Goal: Task Accomplishment & Management: Manage account settings

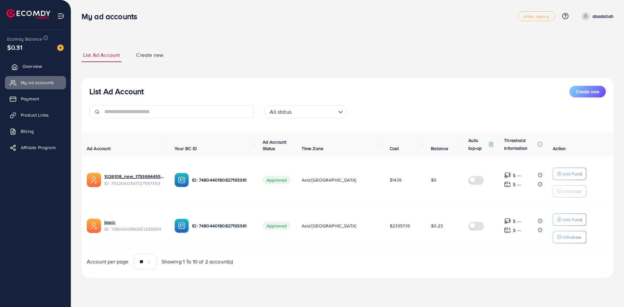
click at [53, 69] on link "Overview" at bounding box center [35, 66] width 61 height 13
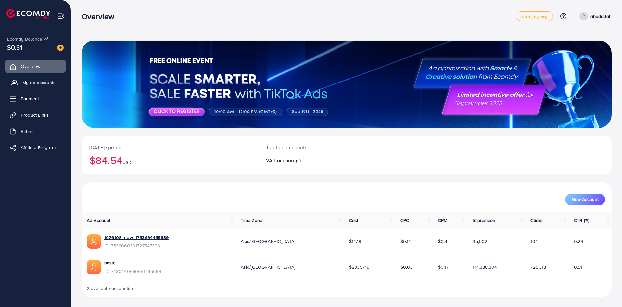
click at [42, 84] on span "My ad accounts" at bounding box center [38, 82] width 33 height 6
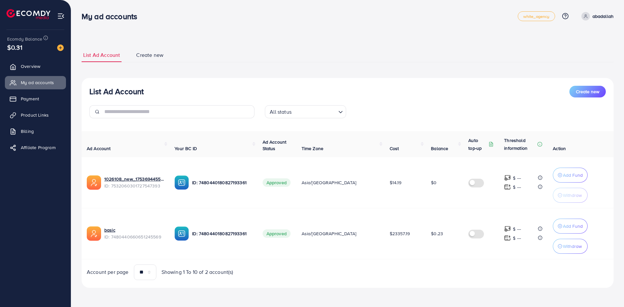
click at [323, 69] on div "List Ad Account Create new List Ad Account Create new All status Loading... Ad …" at bounding box center [348, 168] width 532 height 240
click at [62, 46] on img at bounding box center [60, 48] width 6 height 6
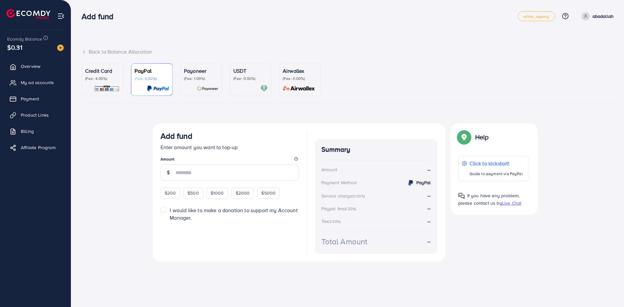
click at [99, 68] on p "Credit Card" at bounding box center [102, 71] width 34 height 8
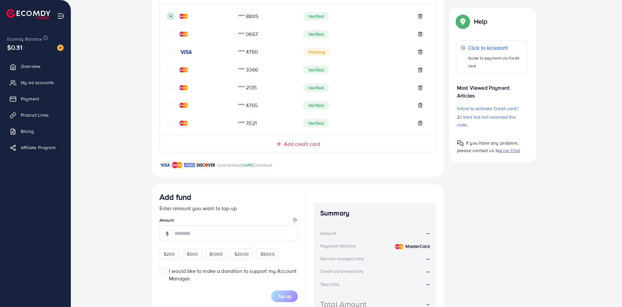
scroll to position [204, 0]
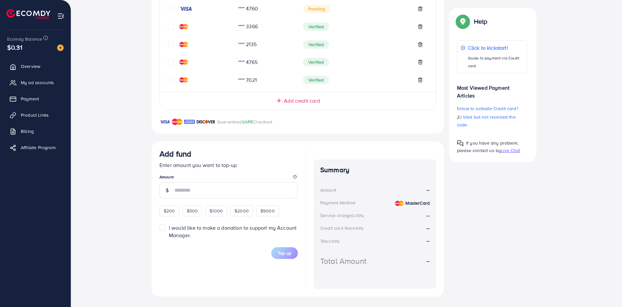
drag, startPoint x: 167, startPoint y: 210, endPoint x: 173, endPoint y: 210, distance: 6.2
click at [167, 210] on span "$200" at bounding box center [169, 211] width 11 height 6
type input "***"
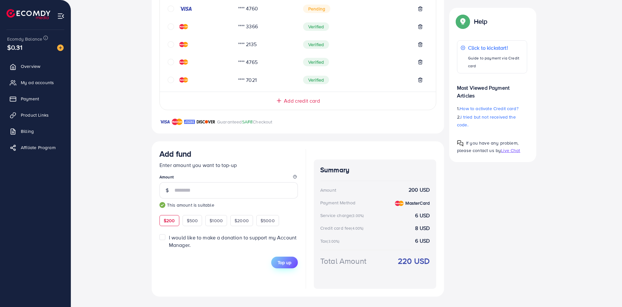
click at [287, 265] on span "Top up" at bounding box center [285, 262] width 14 height 6
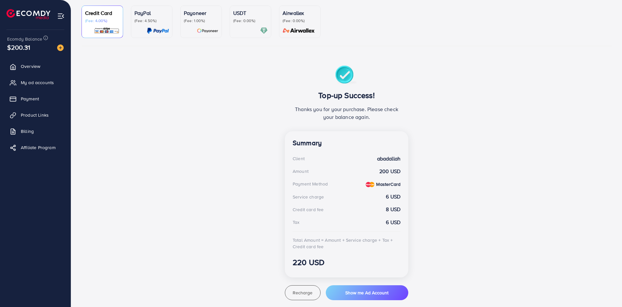
scroll to position [47, 0]
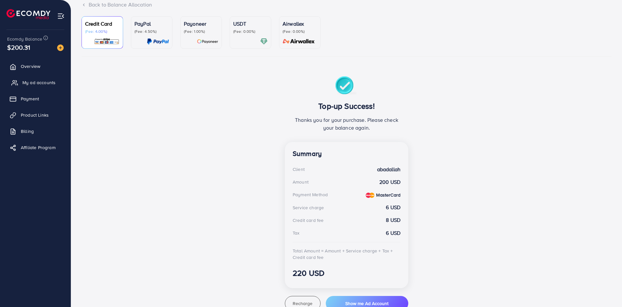
click at [49, 84] on span "My ad accounts" at bounding box center [38, 82] width 33 height 6
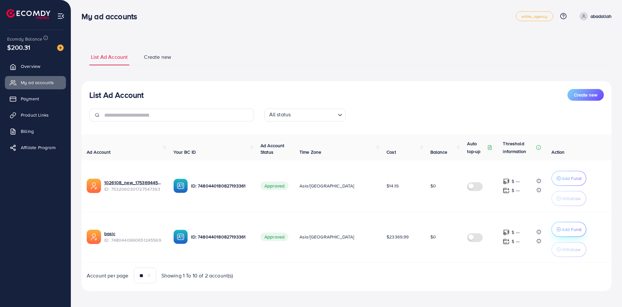
click at [567, 234] on button "Add Fund" at bounding box center [569, 229] width 35 height 15
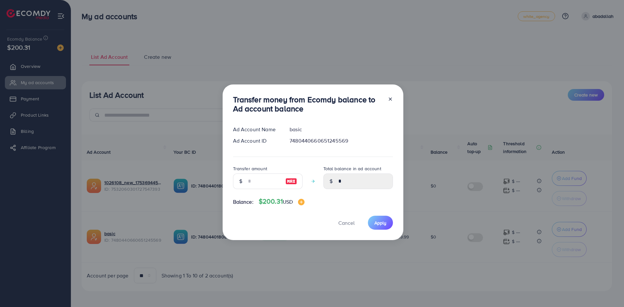
click at [292, 182] on div at bounding box center [291, 181] width 22 height 16
click at [292, 182] on img at bounding box center [291, 181] width 12 height 8
type input "***"
type input "******"
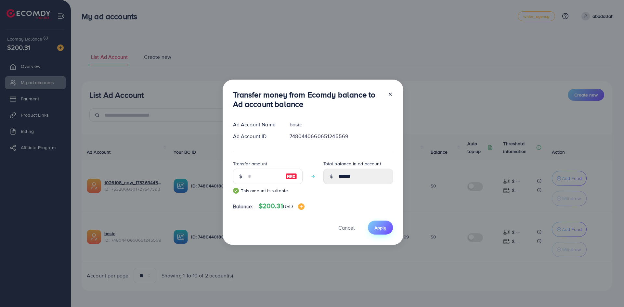
click at [385, 231] on button "Apply" at bounding box center [380, 228] width 25 height 14
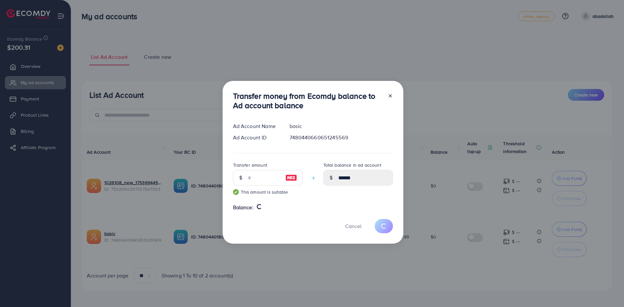
type input "*"
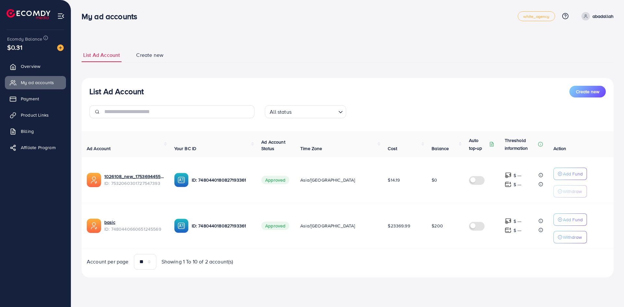
drag, startPoint x: 313, startPoint y: 38, endPoint x: 528, endPoint y: 270, distance: 316.1
click at [528, 270] on div "List Ad Account Create new List Ad Account Create new All status Loading... Ad …" at bounding box center [347, 148] width 553 height 296
click at [524, 264] on div "Account per page ** ** ** *** Showing 1 To 10 of 2 account(s)" at bounding box center [347, 262] width 542 height 16
